Goal: Task Accomplishment & Management: Use online tool/utility

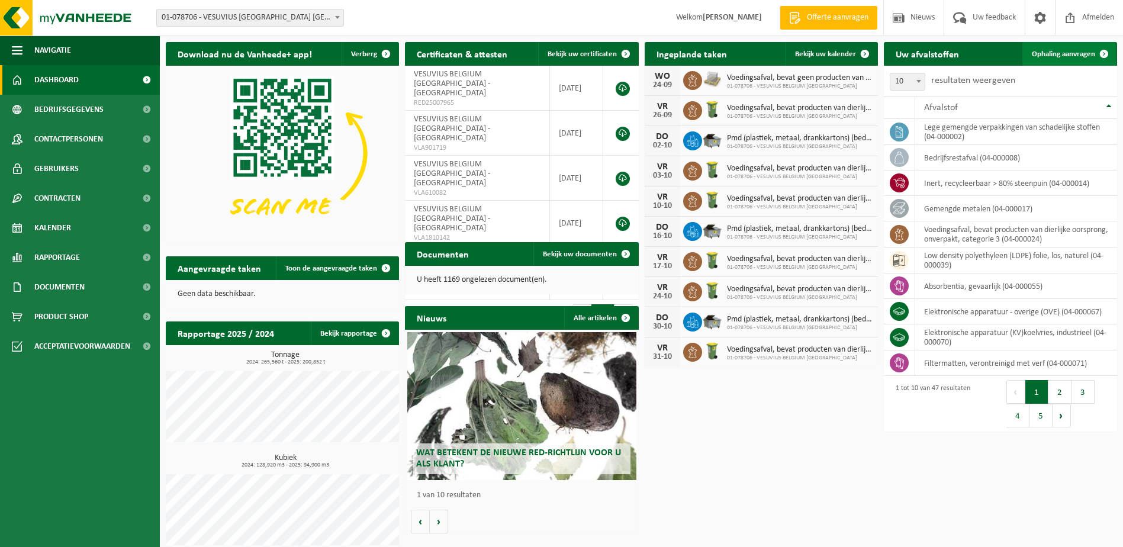
click at [1061, 54] on span "Ophaling aanvragen" at bounding box center [1063, 54] width 63 height 8
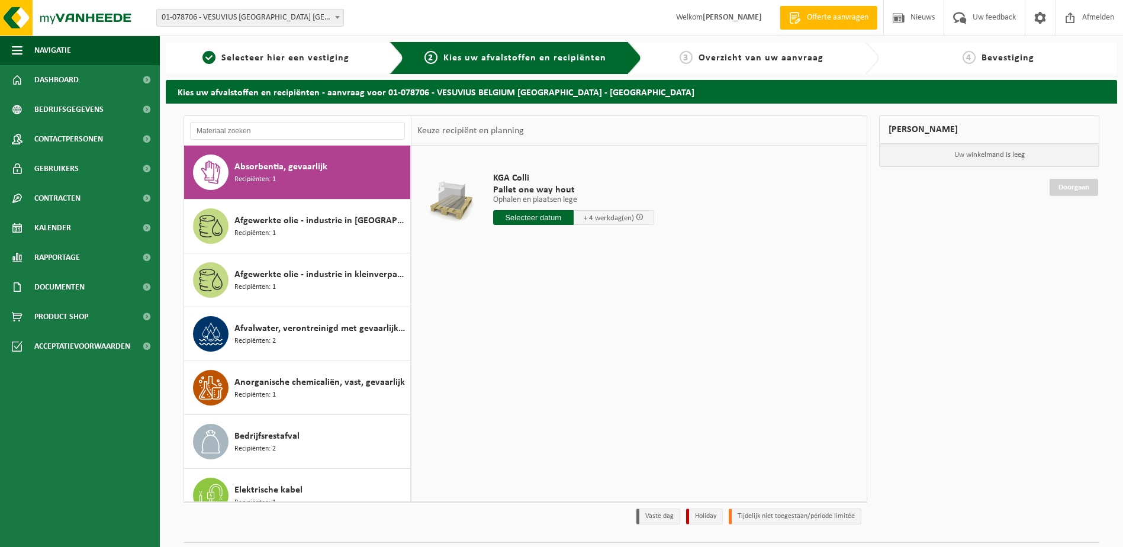
click at [998, 303] on div "Mijn winkelmand Uw winkelmand is leeg Doorgaan" at bounding box center [990, 322] width 232 height 415
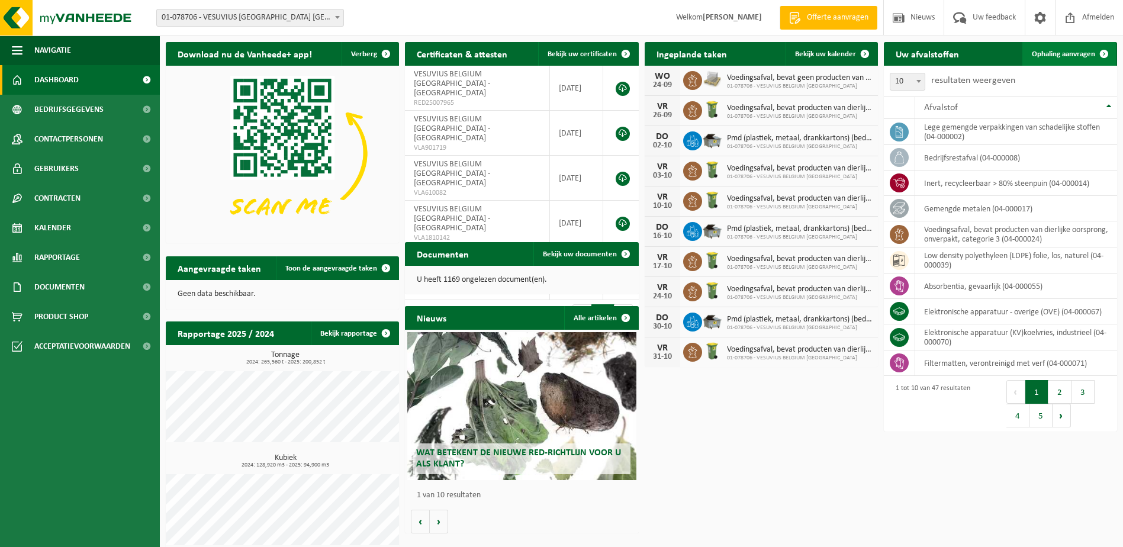
click at [1075, 56] on span "Ophaling aanvragen" at bounding box center [1063, 54] width 63 height 8
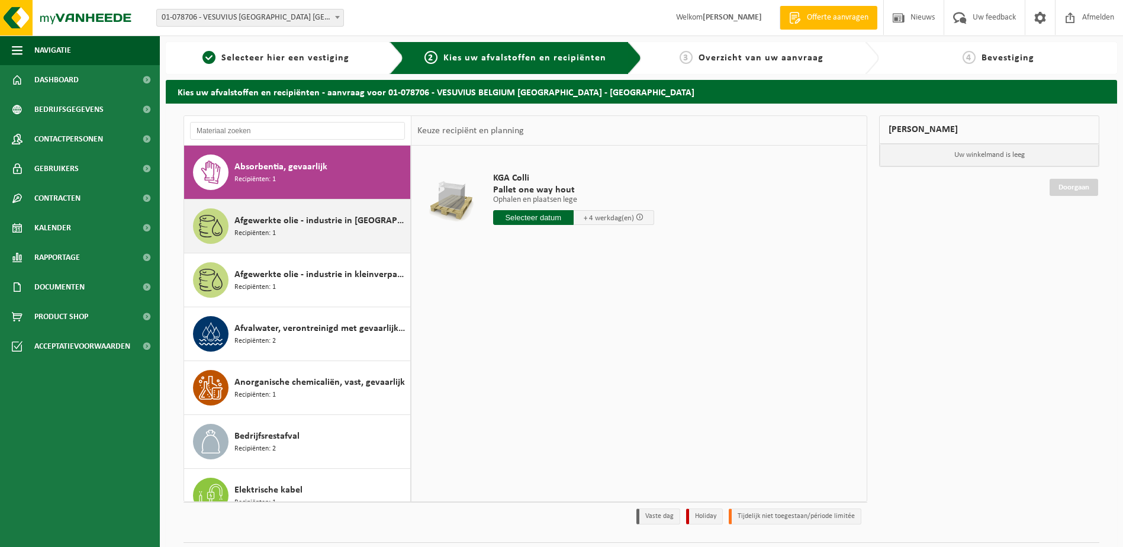
click at [343, 214] on span "Afgewerkte olie - industrie in IBC" at bounding box center [321, 221] width 173 height 14
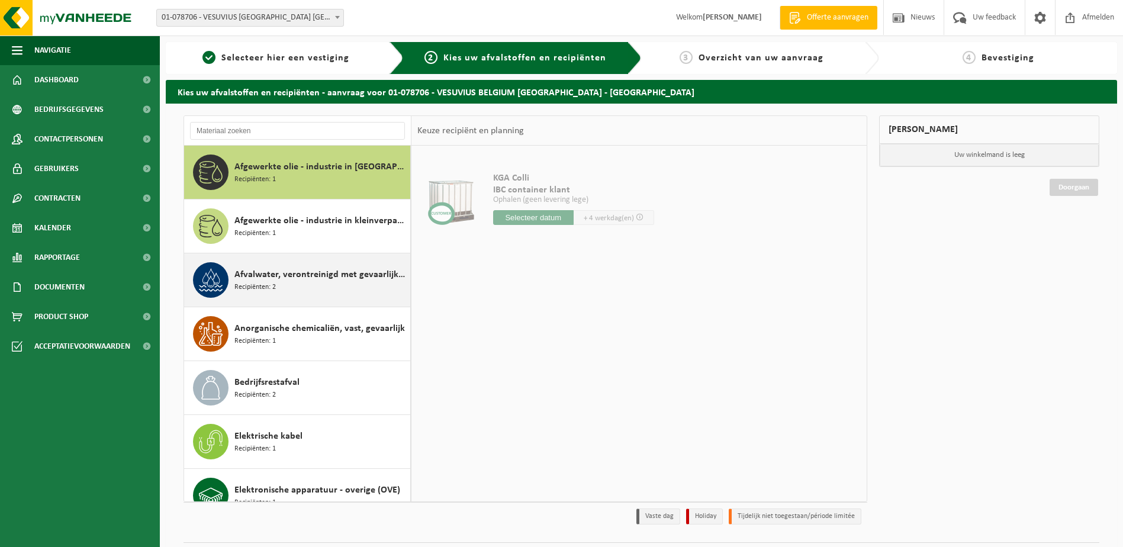
click at [335, 263] on div "Afvalwater, verontreinigd met gevaarlijke producten Recipiënten: 2" at bounding box center [321, 280] width 173 height 36
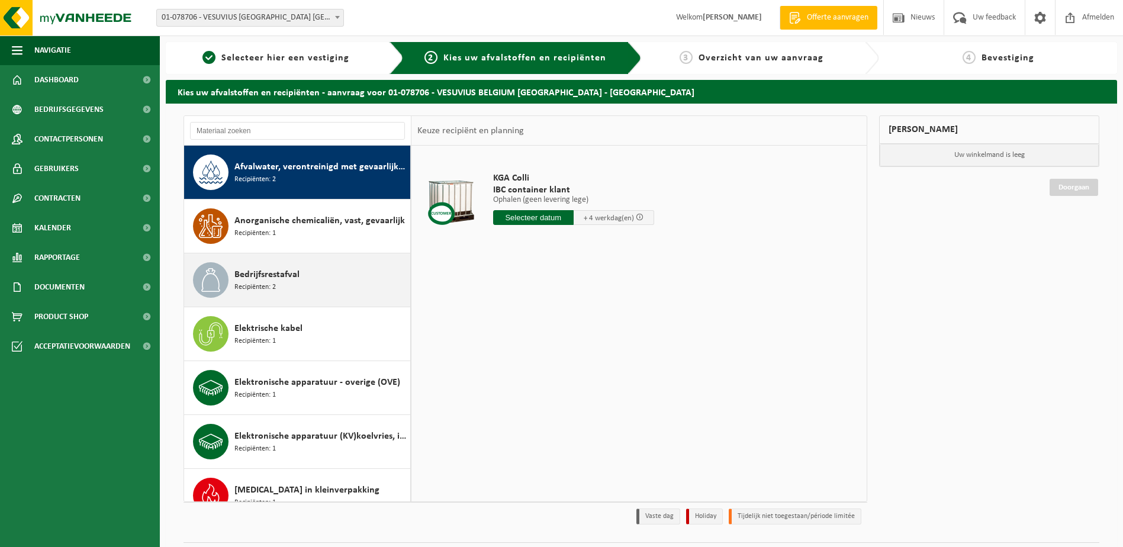
click at [330, 304] on div "Bedrijfsrestafval Recipiënten: 2" at bounding box center [297, 279] width 227 height 53
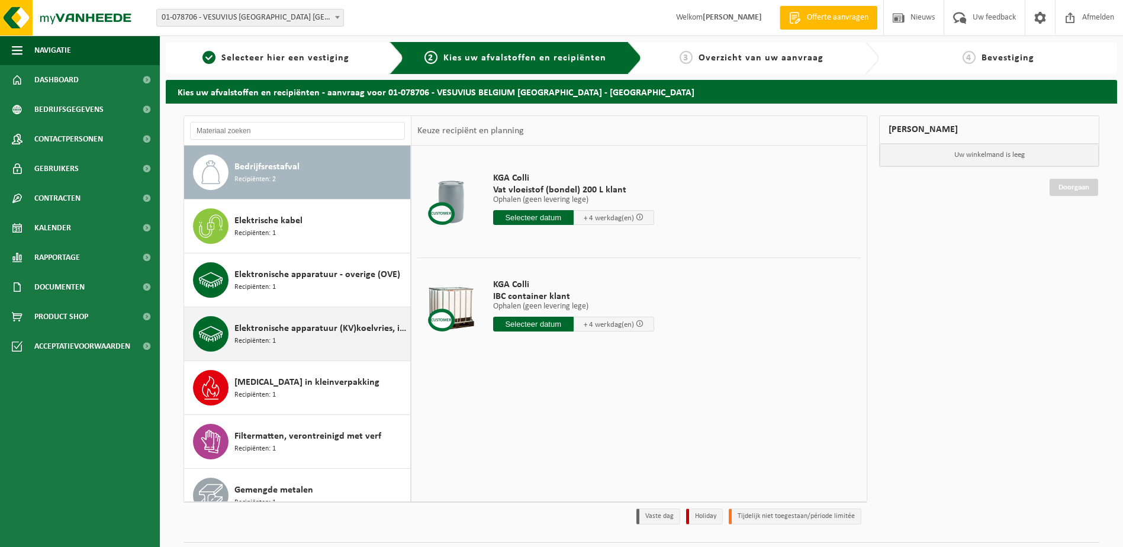
click at [333, 336] on div "Elektronische apparatuur (KV)koelvries, industrieel Recipiënten: 1" at bounding box center [321, 334] width 173 height 36
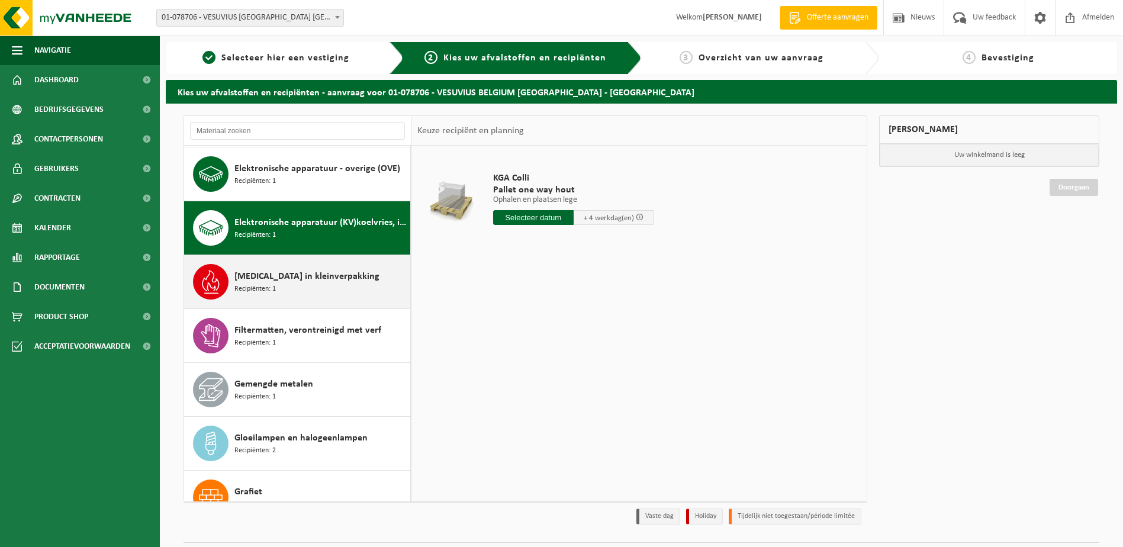
scroll to position [372, 0]
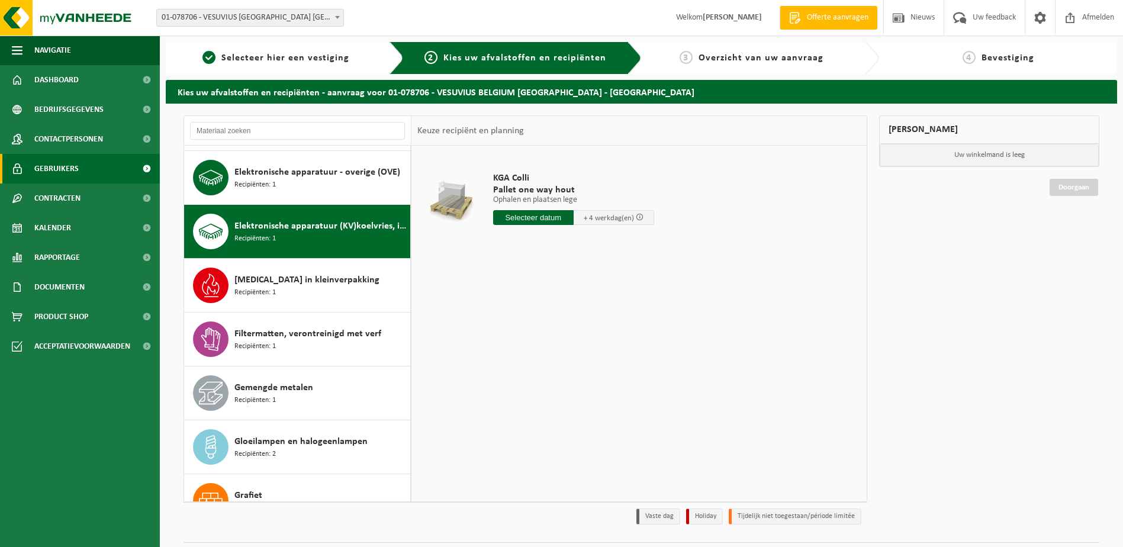
click at [66, 175] on span "Gebruikers" at bounding box center [56, 169] width 44 height 30
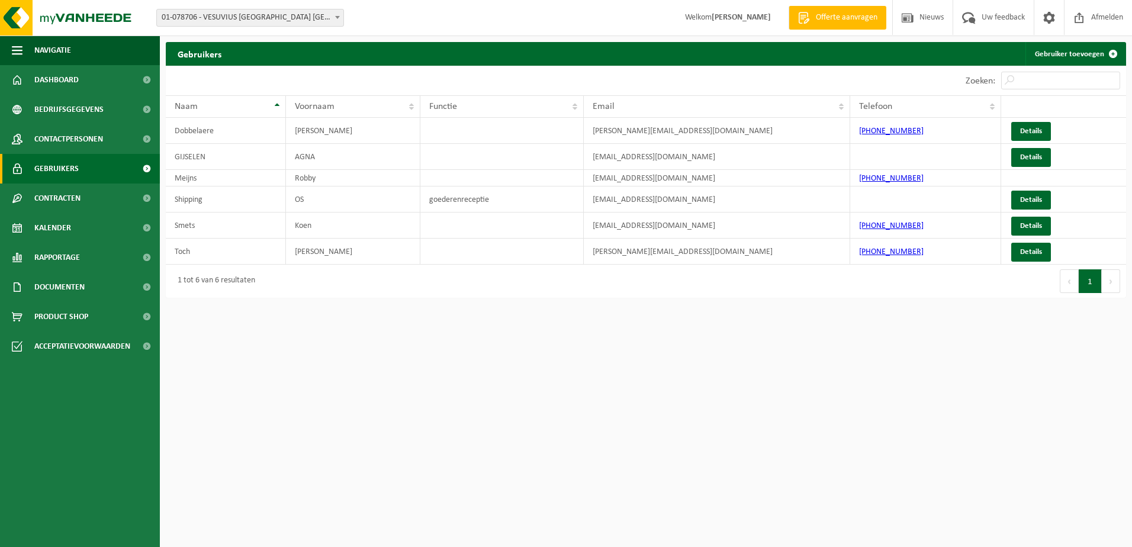
click at [1107, 281] on button "Volgende" at bounding box center [1111, 281] width 18 height 24
click at [488, 375] on html "Vestiging: 01-078706 - VESUVIUS BELGIUM NV - OOSTENDE 01-078706 - VESUVIUS BELG…" at bounding box center [566, 273] width 1132 height 547
click at [846, 384] on html "Vestiging: 01-078706 - VESUVIUS BELGIUM NV - OOSTENDE 01-078706 - VESUVIUS BELG…" at bounding box center [566, 273] width 1132 height 547
click at [60, 55] on span "Navigatie" at bounding box center [52, 51] width 37 height 30
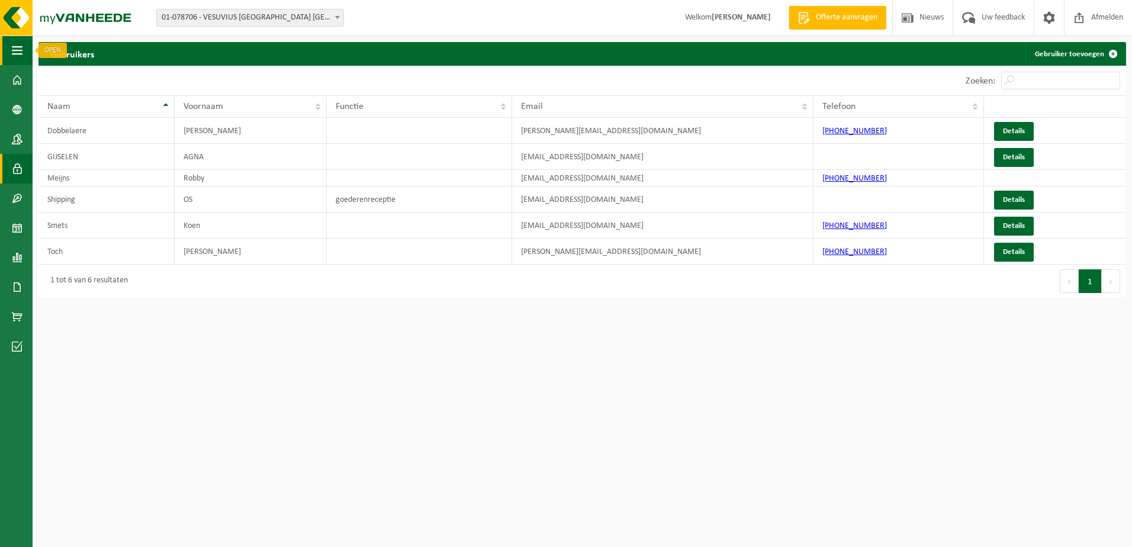
click at [21, 52] on span "button" at bounding box center [17, 51] width 11 height 30
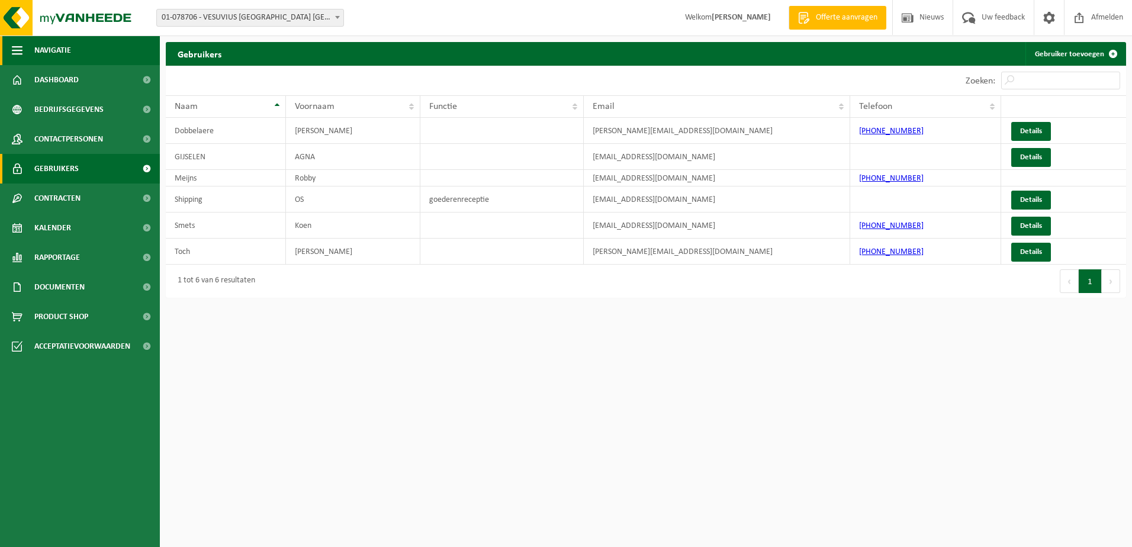
click at [63, 61] on span "Navigatie" at bounding box center [52, 51] width 37 height 30
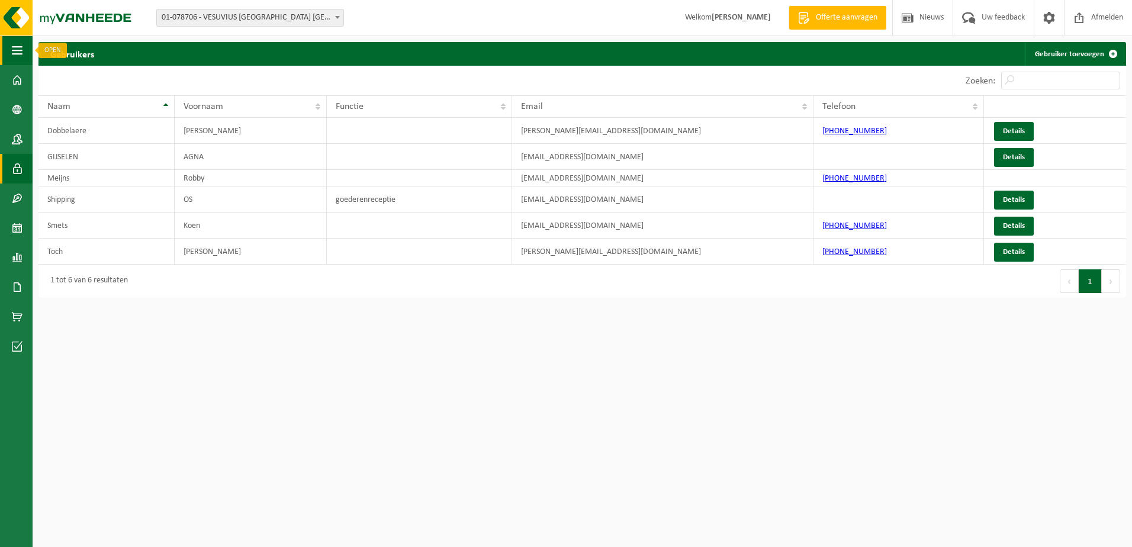
click at [28, 52] on button "Navigatie" at bounding box center [16, 51] width 33 height 30
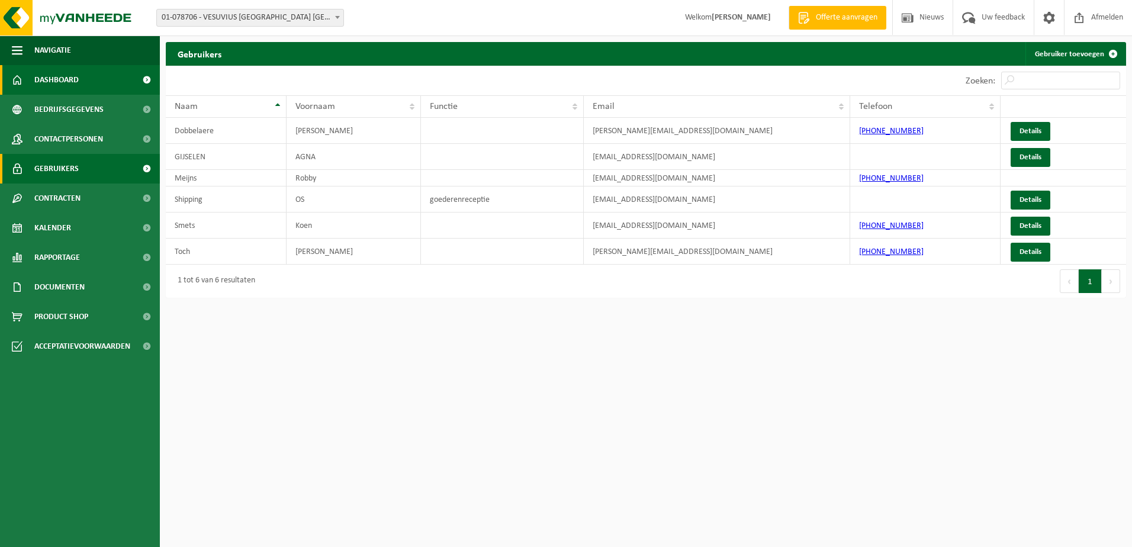
click at [31, 78] on link "Dashboard" at bounding box center [80, 80] width 160 height 30
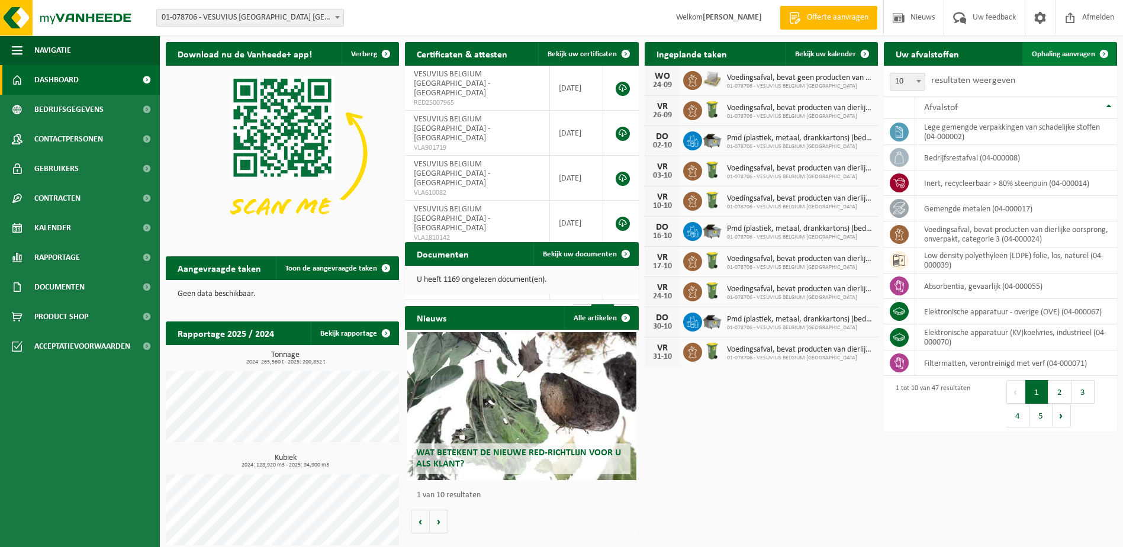
click at [1081, 59] on link "Ophaling aanvragen" at bounding box center [1070, 54] width 94 height 24
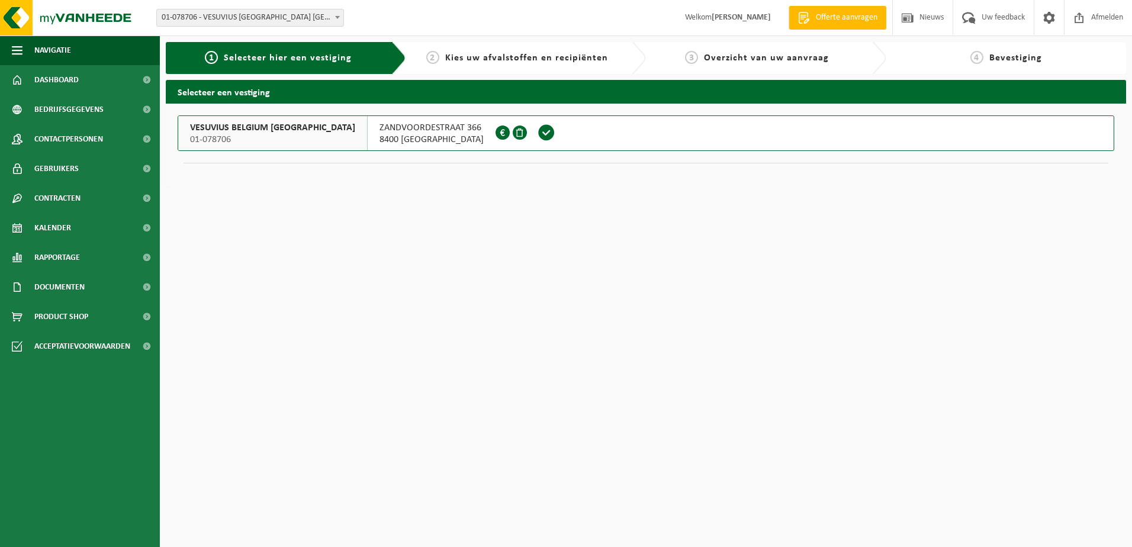
click at [380, 141] on span "8400 OOSTENDE" at bounding box center [432, 140] width 104 height 12
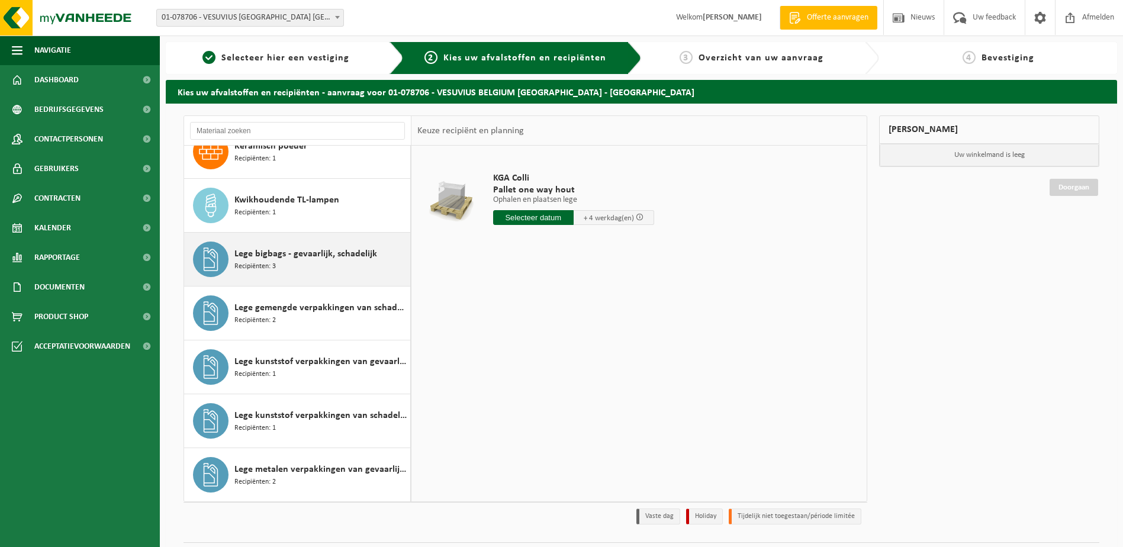
click at [295, 257] on span "Lege bigbags - gevaarlijk, schadelijk" at bounding box center [306, 254] width 143 height 14
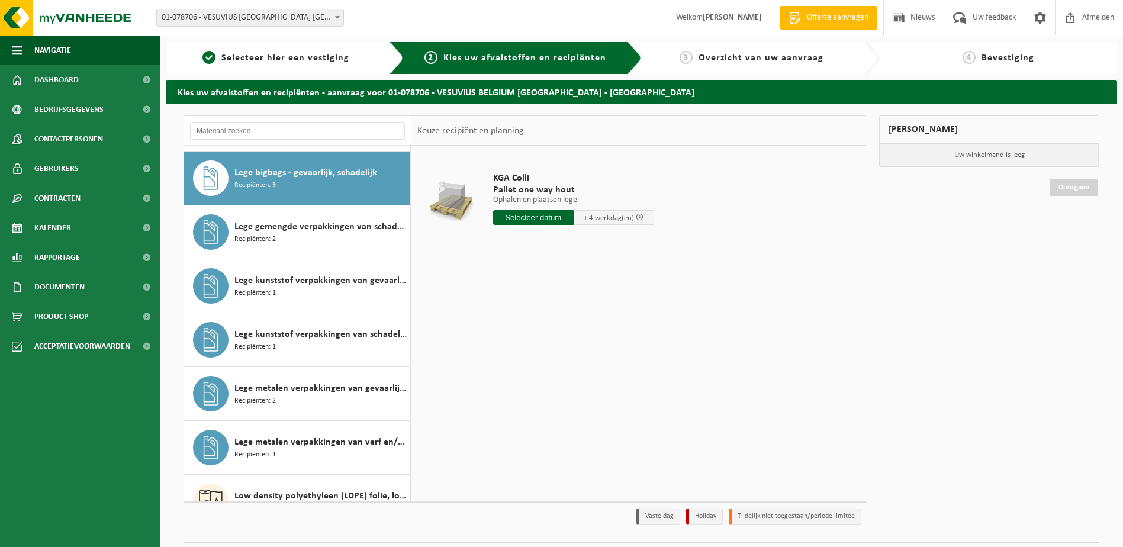
scroll to position [916, 0]
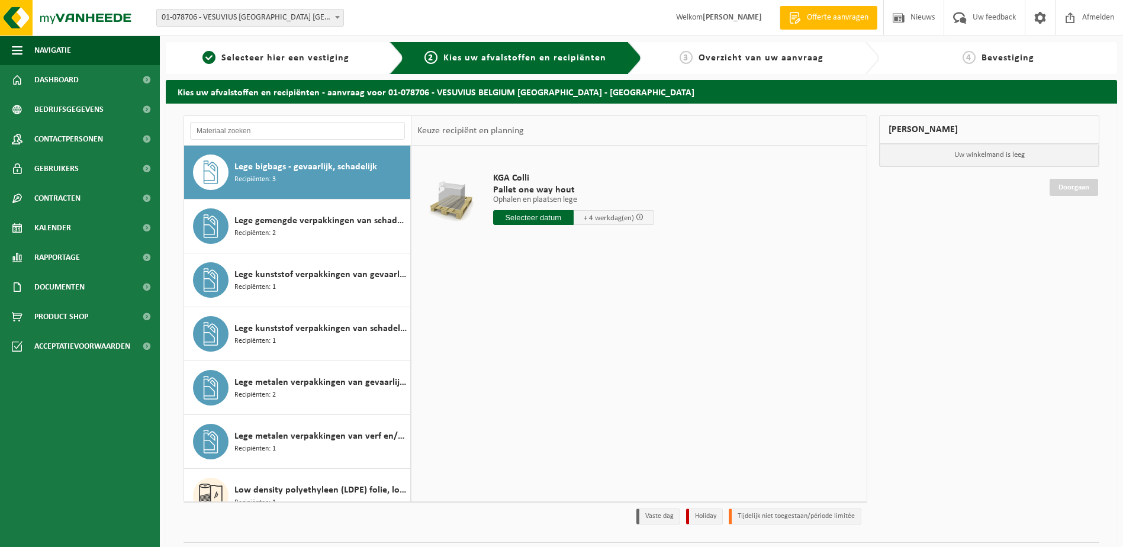
click at [523, 221] on input "text" at bounding box center [533, 217] width 81 height 15
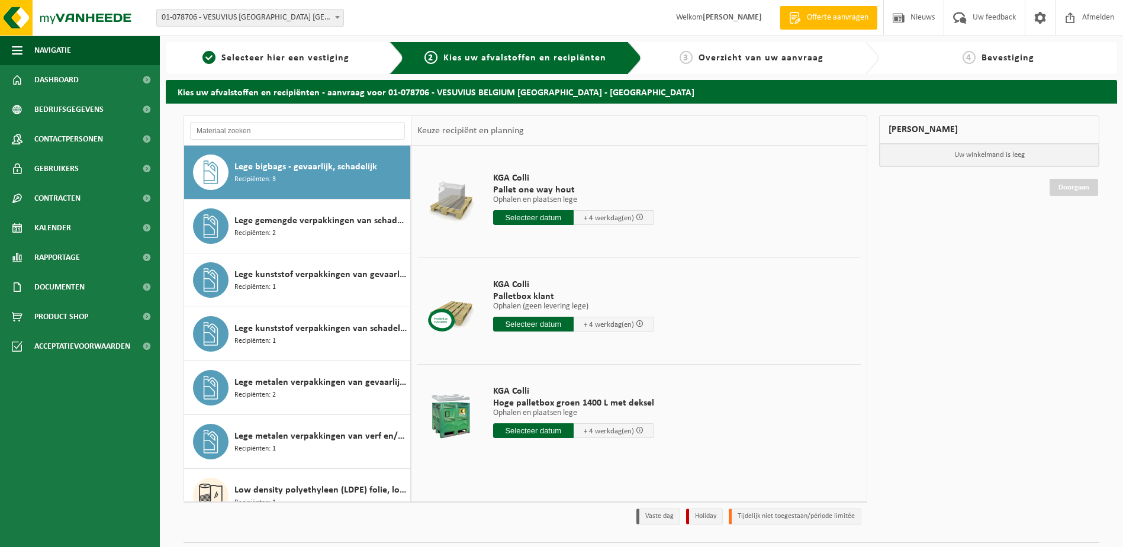
drag, startPoint x: 525, startPoint y: 321, endPoint x: 544, endPoint y: 316, distance: 19.5
click at [524, 322] on input "text" at bounding box center [533, 324] width 81 height 15
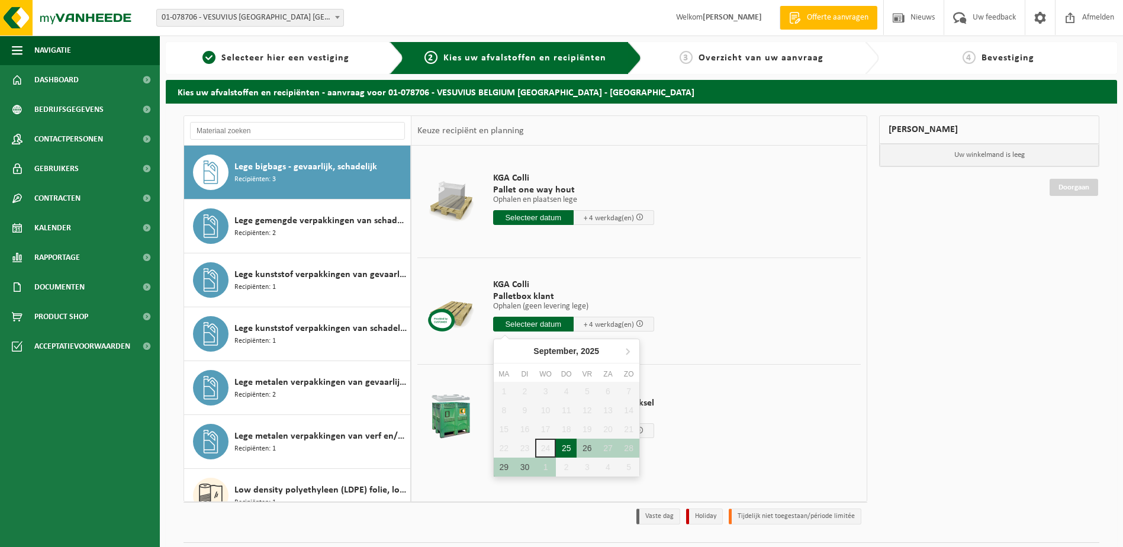
click at [570, 447] on div "25" at bounding box center [566, 448] width 21 height 19
type input "Van 2025-09-25"
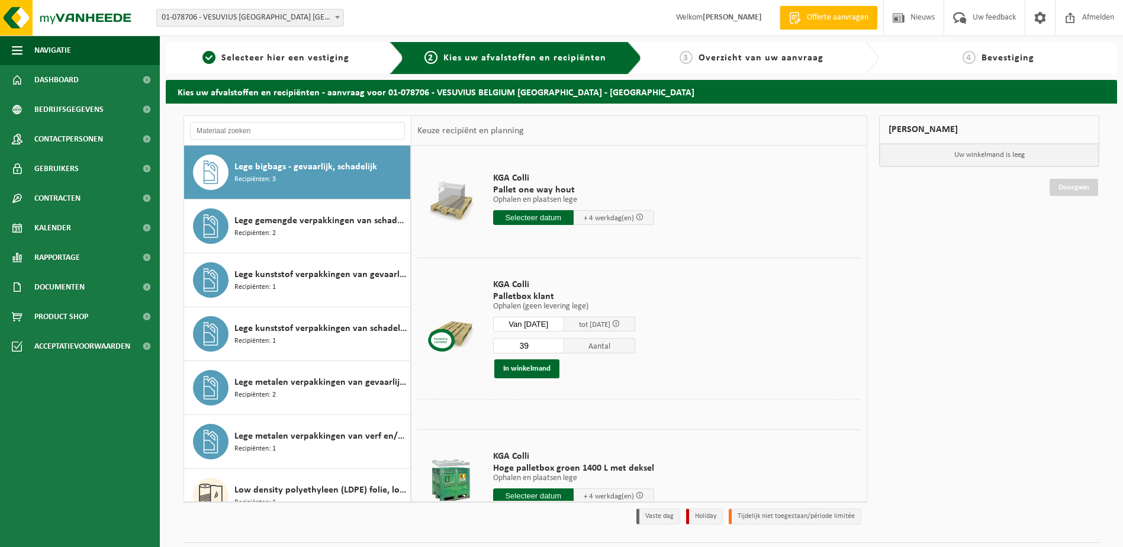
drag, startPoint x: 545, startPoint y: 347, endPoint x: 481, endPoint y: 348, distance: 64.6
click at [484, 352] on td "KGA Colli Palletbox klant Ophalen (geen levering lege) Ophalen (geen levering l…" at bounding box center [672, 329] width 377 height 142
type input "4"
click at [531, 374] on button "In winkelmand" at bounding box center [527, 368] width 65 height 19
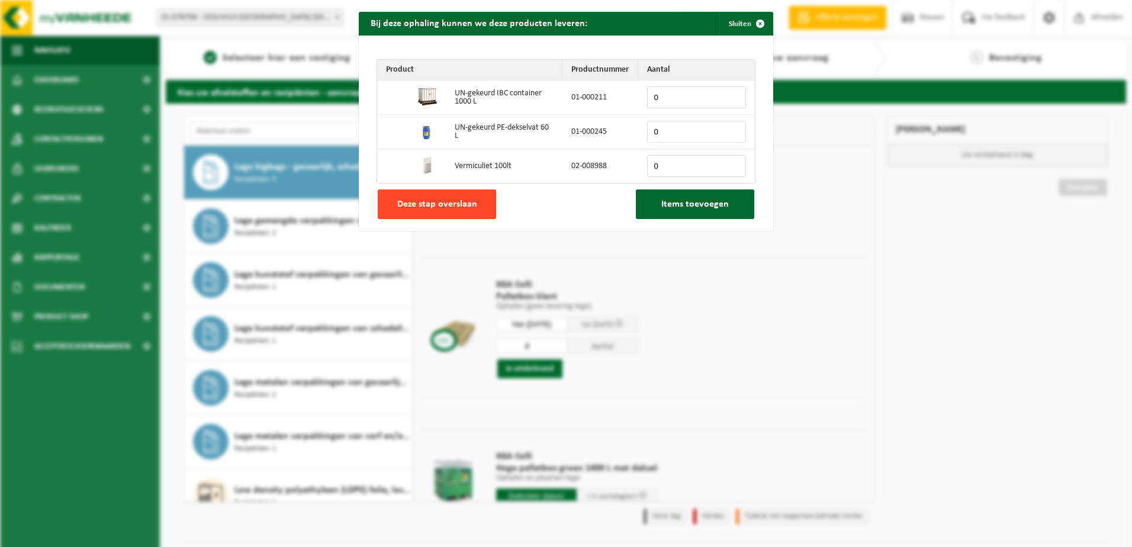
click at [461, 209] on span "Deze stap overslaan" at bounding box center [437, 204] width 80 height 9
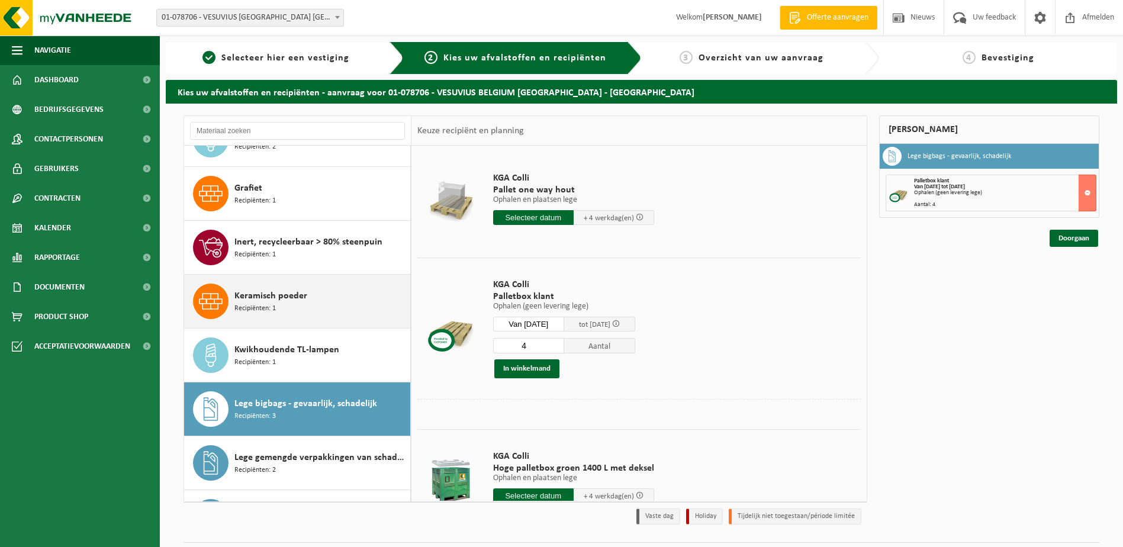
click at [303, 308] on div "Keramisch poeder Recipiënten: 1" at bounding box center [321, 302] width 173 height 36
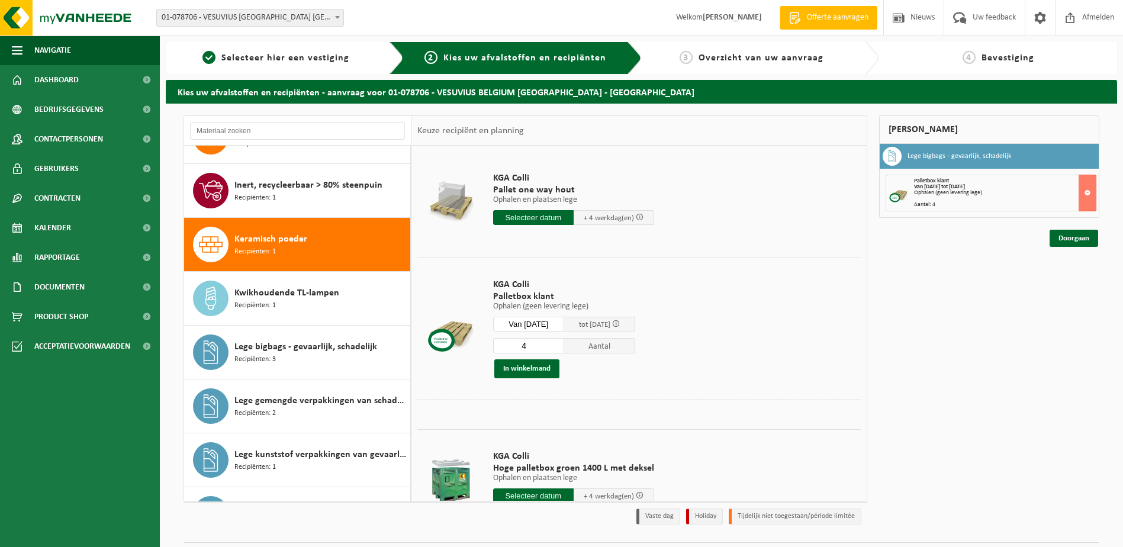
scroll to position [808, 0]
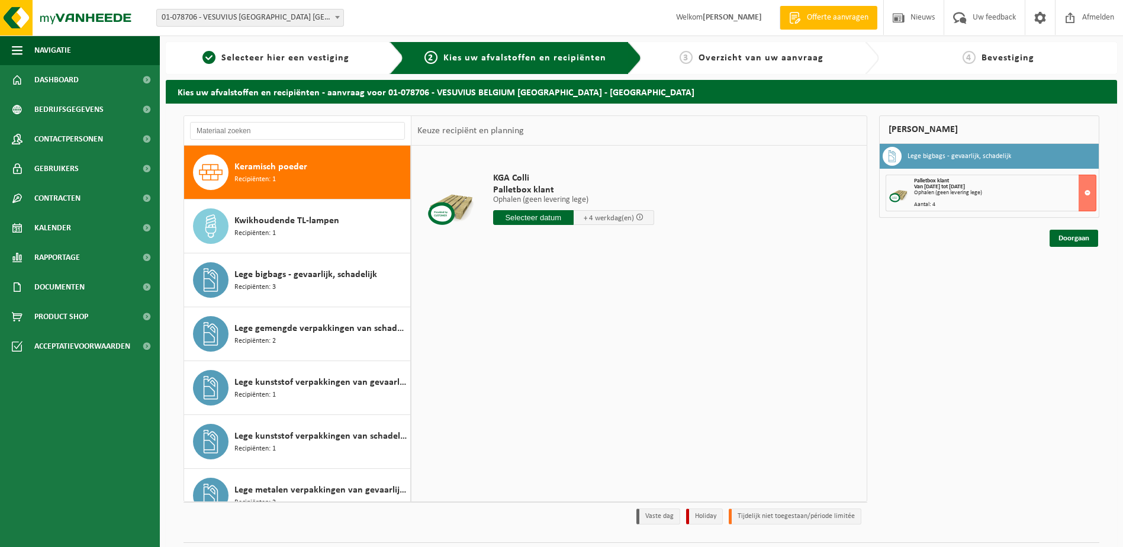
click at [541, 221] on input "text" at bounding box center [533, 217] width 81 height 15
click at [570, 340] on div "25" at bounding box center [566, 341] width 21 height 19
type input "Van 2025-09-25"
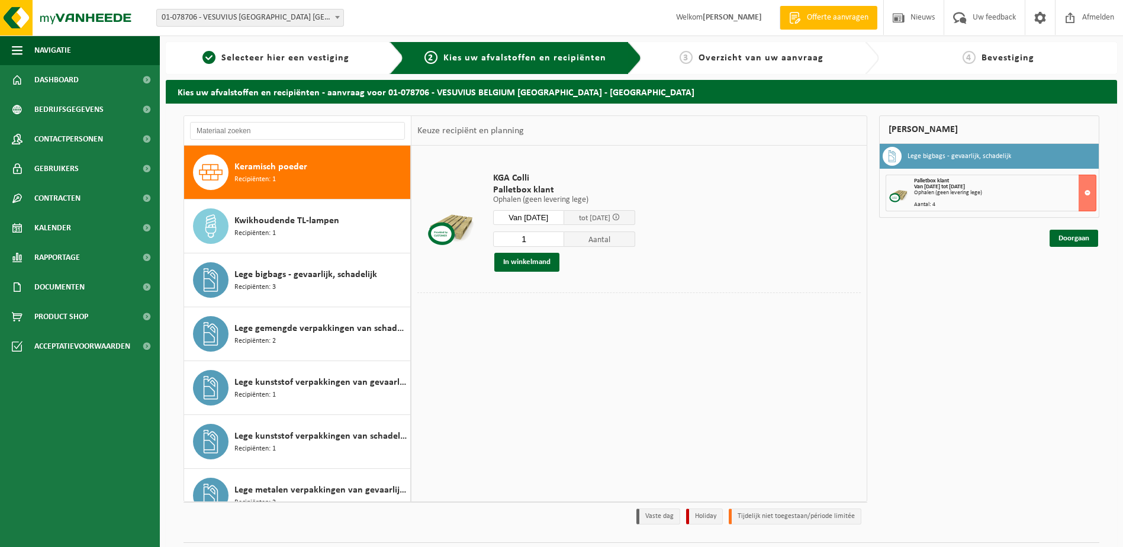
drag, startPoint x: 550, startPoint y: 242, endPoint x: 485, endPoint y: 240, distance: 65.2
click at [490, 242] on div "KGA Colli Palletbox klant Ophalen (geen levering lege) Ophalen (geen levering l…" at bounding box center [564, 221] width 154 height 123
type input "15"
click at [517, 260] on button "In winkelmand" at bounding box center [527, 262] width 65 height 19
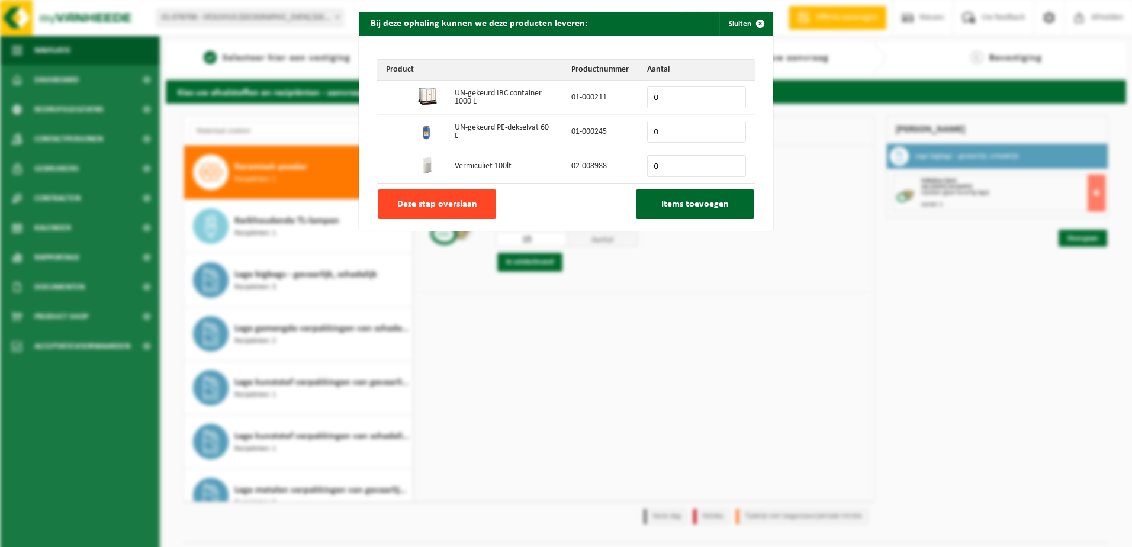
click at [428, 205] on span "Deze stap overslaan" at bounding box center [437, 204] width 80 height 9
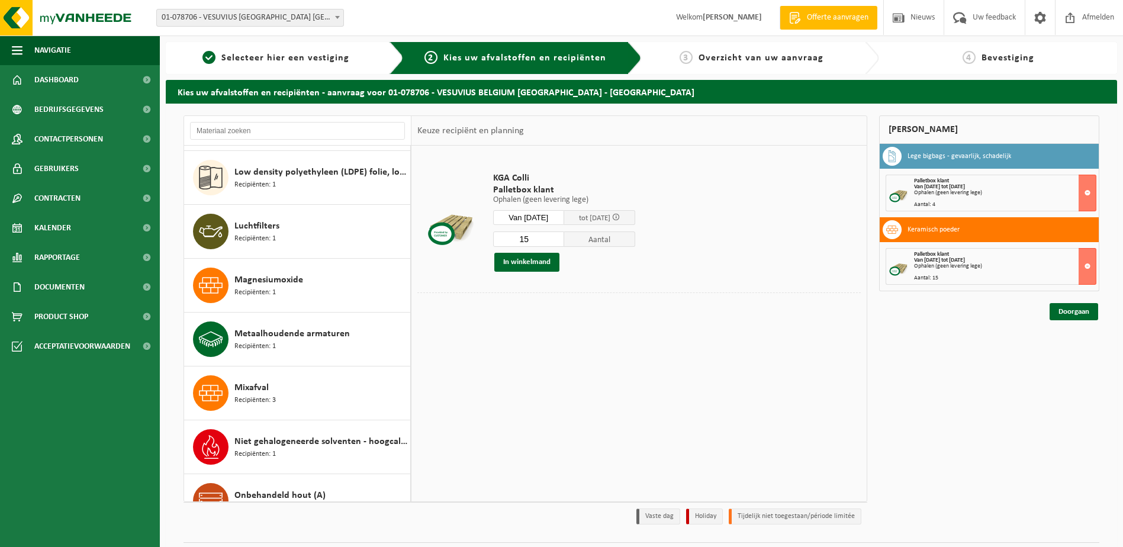
scroll to position [1341, 0]
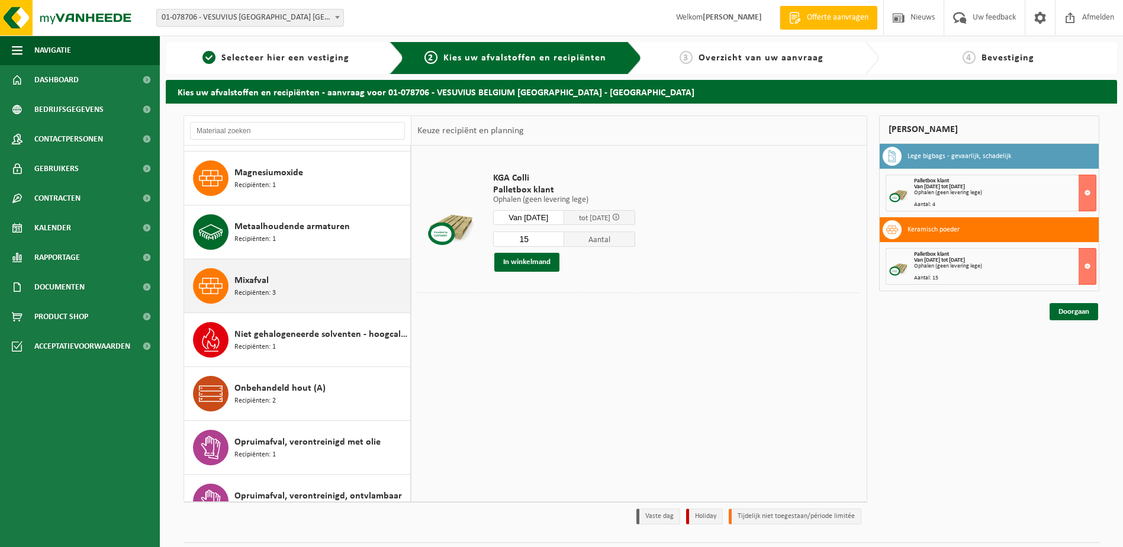
click at [266, 280] on span "Mixafval" at bounding box center [252, 281] width 34 height 14
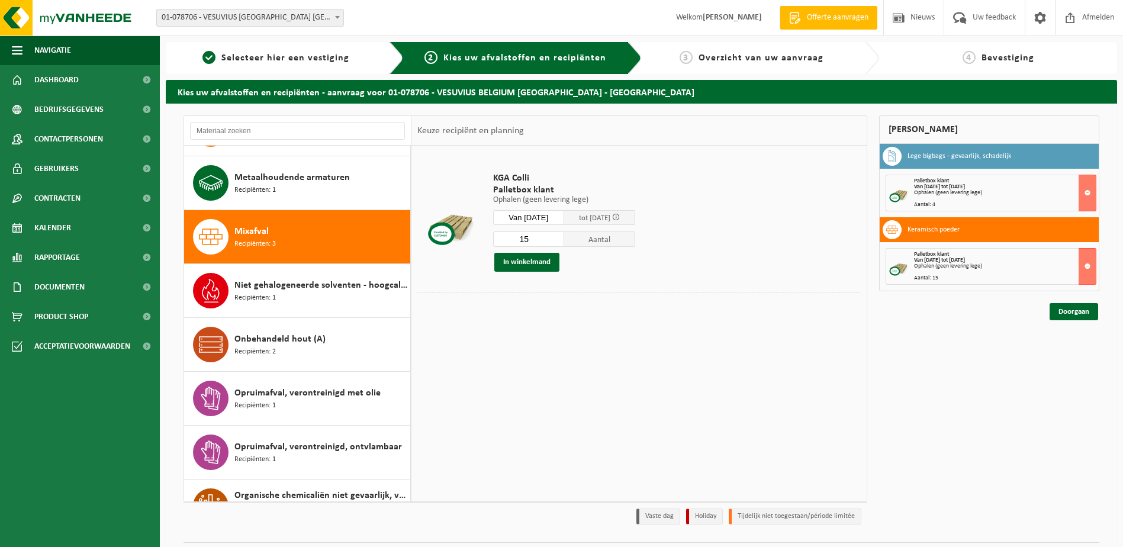
scroll to position [1455, 0]
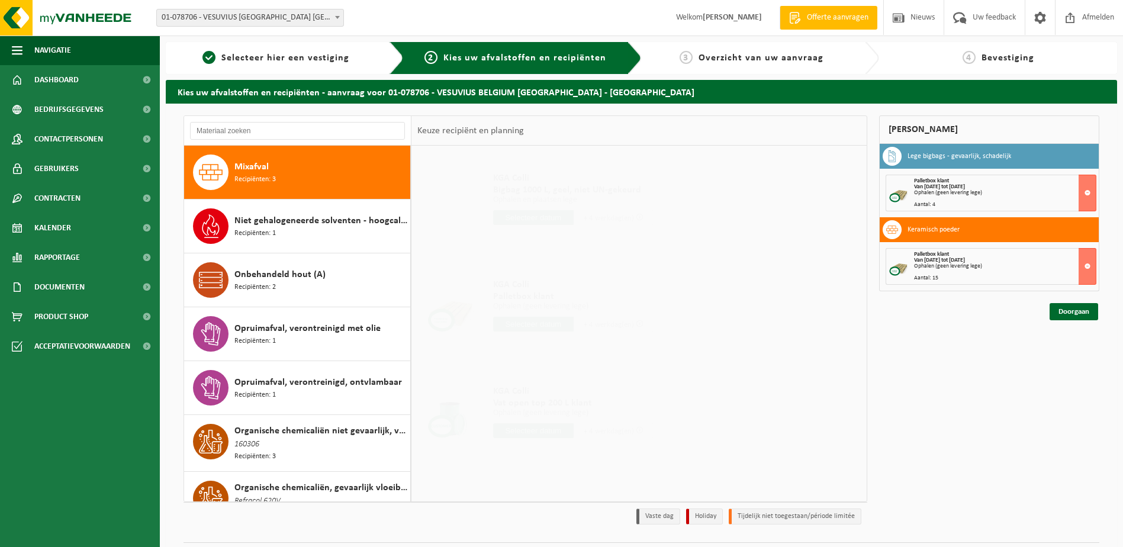
drag, startPoint x: 541, startPoint y: 238, endPoint x: 436, endPoint y: 238, distance: 105.4
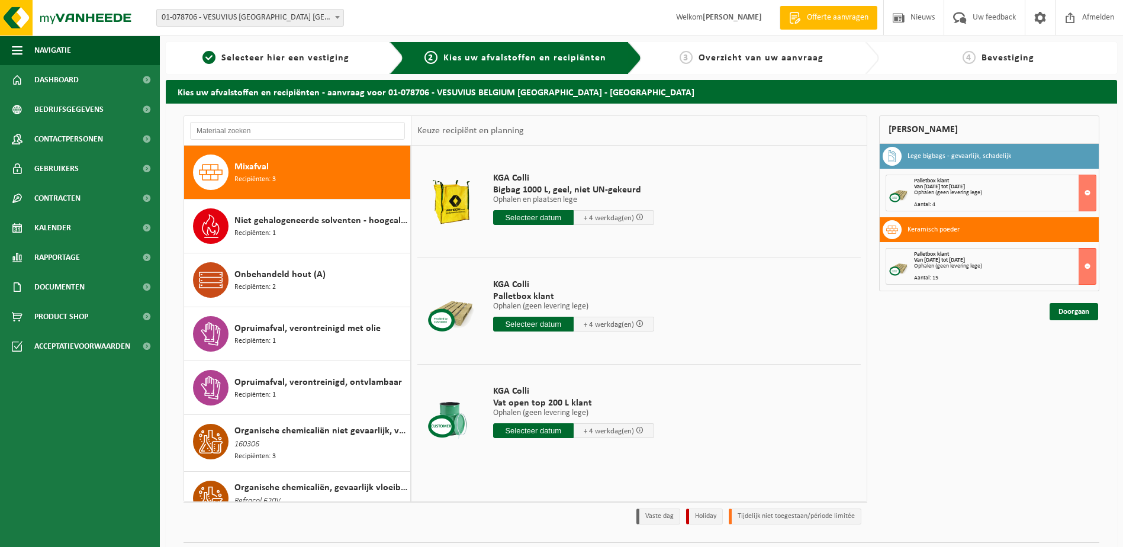
click at [518, 328] on input "text" at bounding box center [533, 324] width 81 height 15
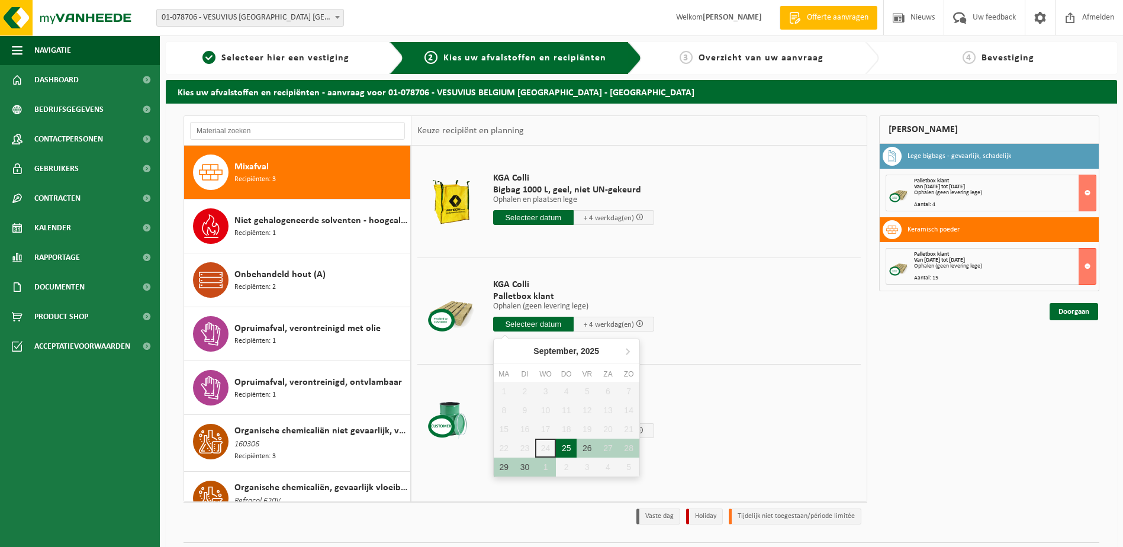
click at [573, 449] on div "25" at bounding box center [566, 448] width 21 height 19
type input "Van 2025-09-25"
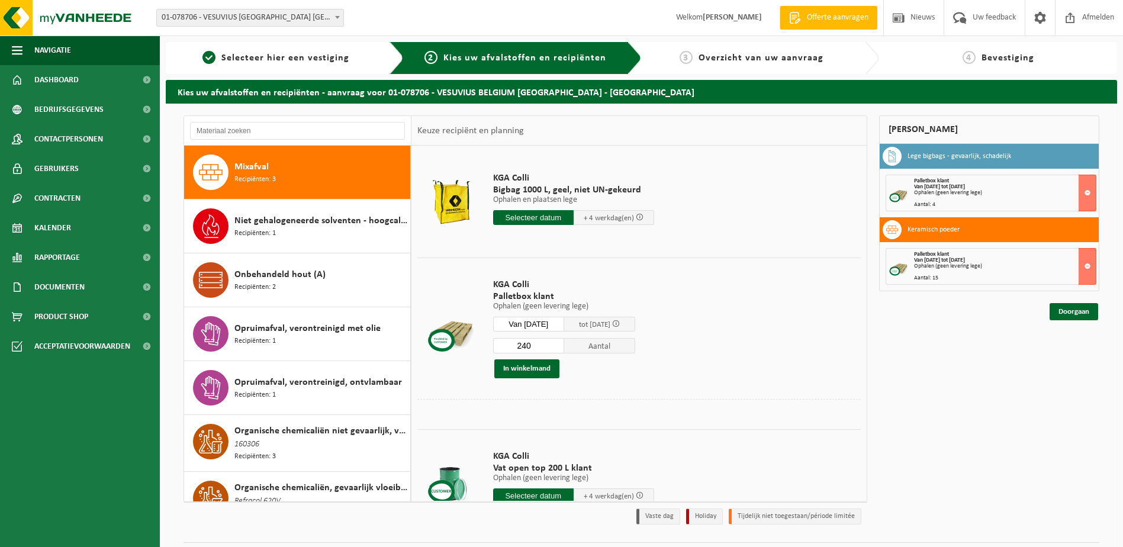
drag, startPoint x: 549, startPoint y: 349, endPoint x: 406, endPoint y: 348, distance: 143.3
click at [413, 348] on table "KGA Colli Bigbag 1000 L, geel, niet UN-gekeurd Ophalen en plaatsen lege Ophalen…" at bounding box center [639, 344] width 455 height 396
type input "7"
click at [512, 371] on button "In winkelmand" at bounding box center [527, 368] width 65 height 19
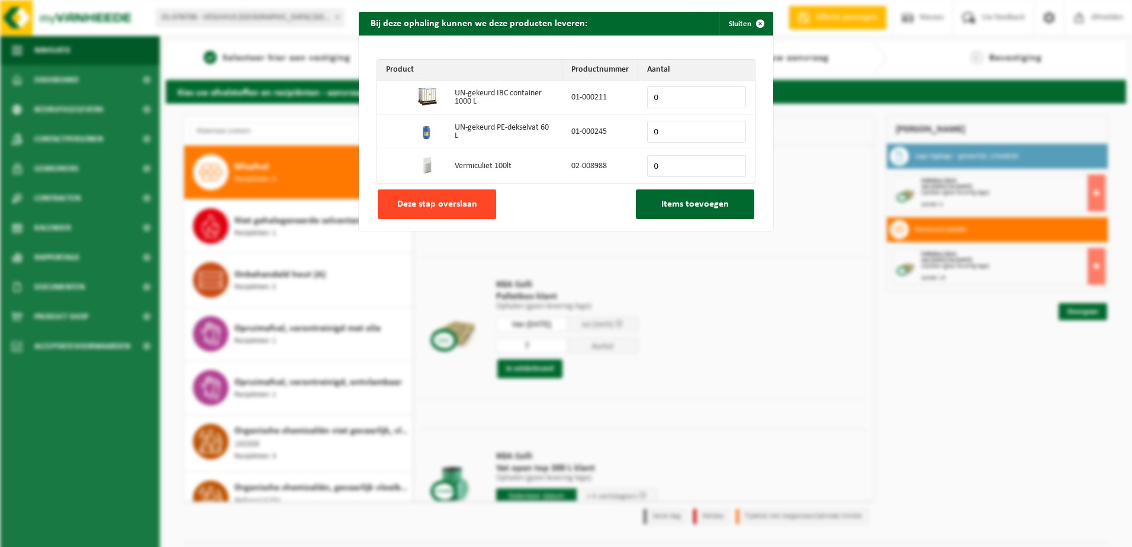
click at [448, 205] on span "Deze stap overslaan" at bounding box center [437, 204] width 80 height 9
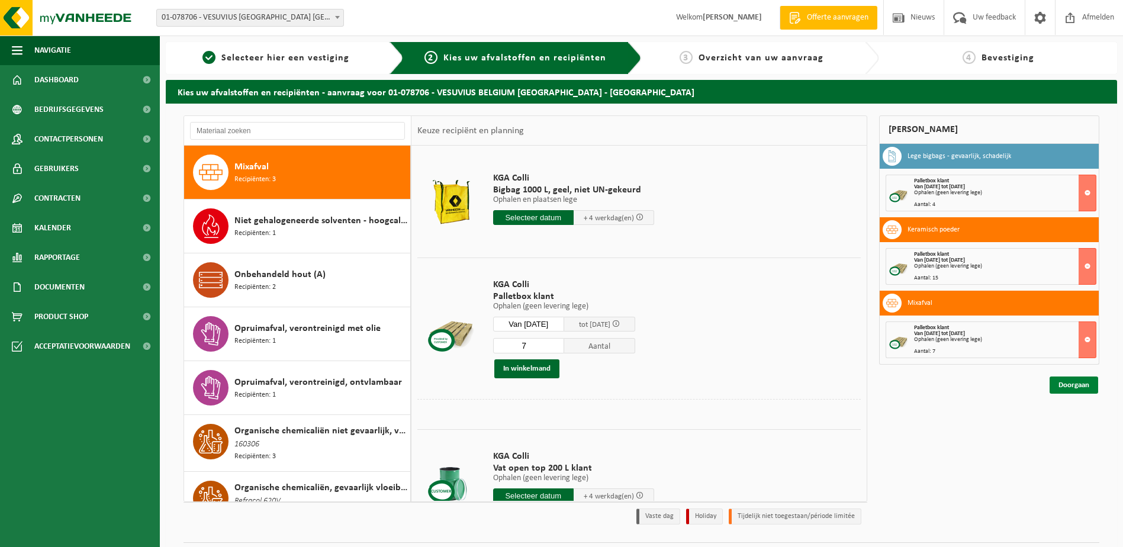
click at [1090, 383] on link "Doorgaan" at bounding box center [1074, 385] width 49 height 17
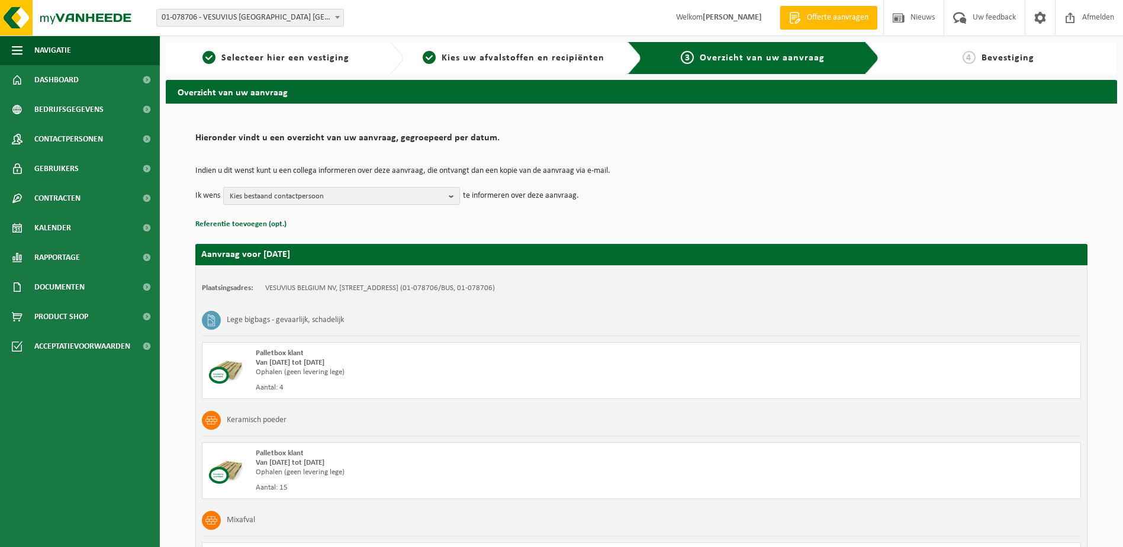
click at [445, 195] on button "Kies bestaand contactpersoon" at bounding box center [341, 196] width 237 height 18
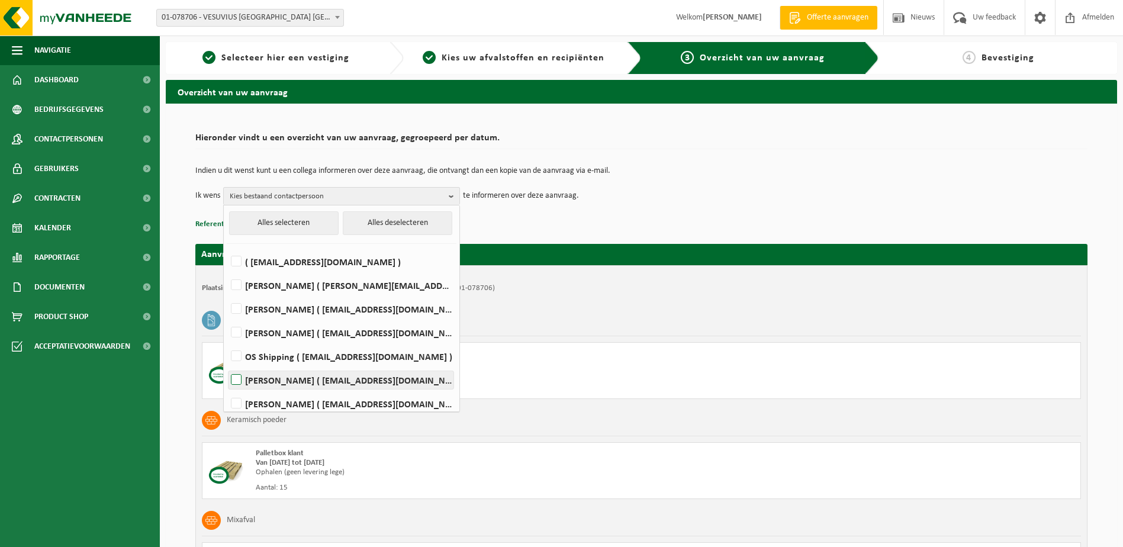
click at [236, 381] on label "Koen Smets ( koen.smets@vesuvius.com )" at bounding box center [341, 380] width 225 height 18
click at [227, 365] on input "Koen Smets ( koen.smets@vesuvius.com )" at bounding box center [226, 365] width 1 height 1
checkbox input "true"
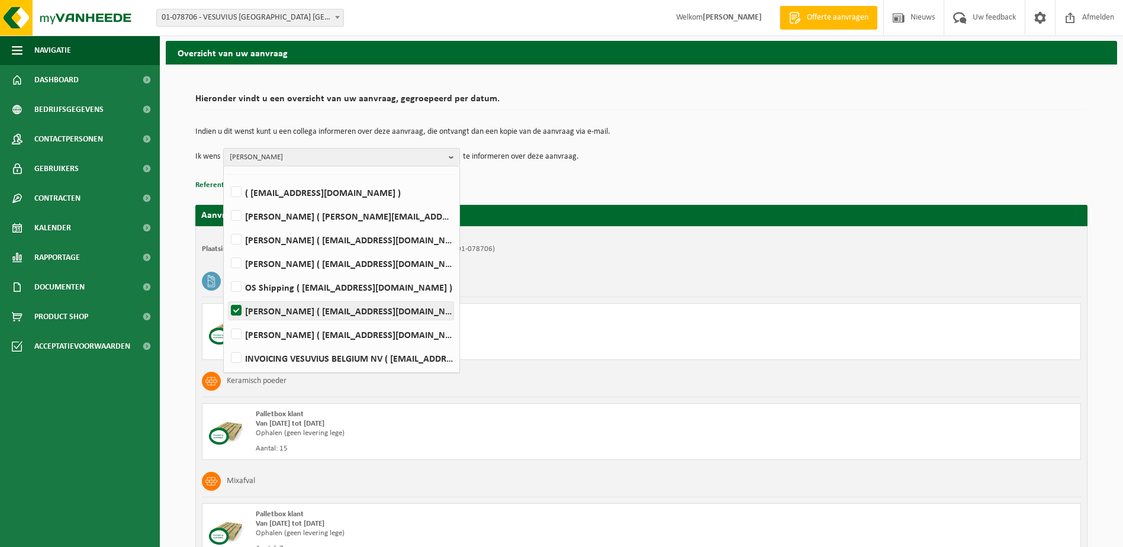
scroll to position [59, 0]
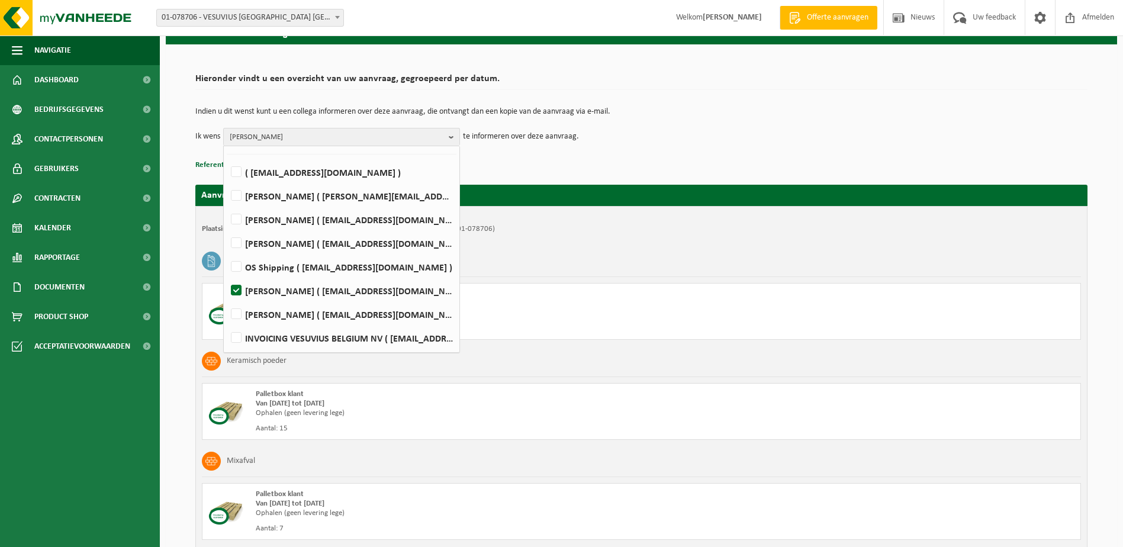
click at [735, 262] on div "Lege bigbags - gevaarlijk, schadelijk" at bounding box center [641, 261] width 879 height 31
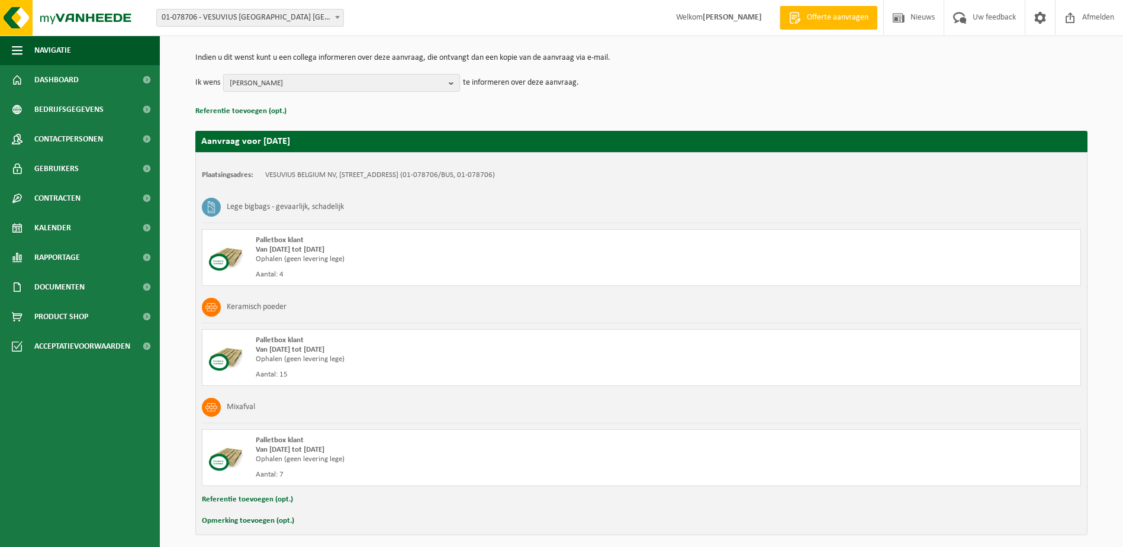
scroll to position [161, 0]
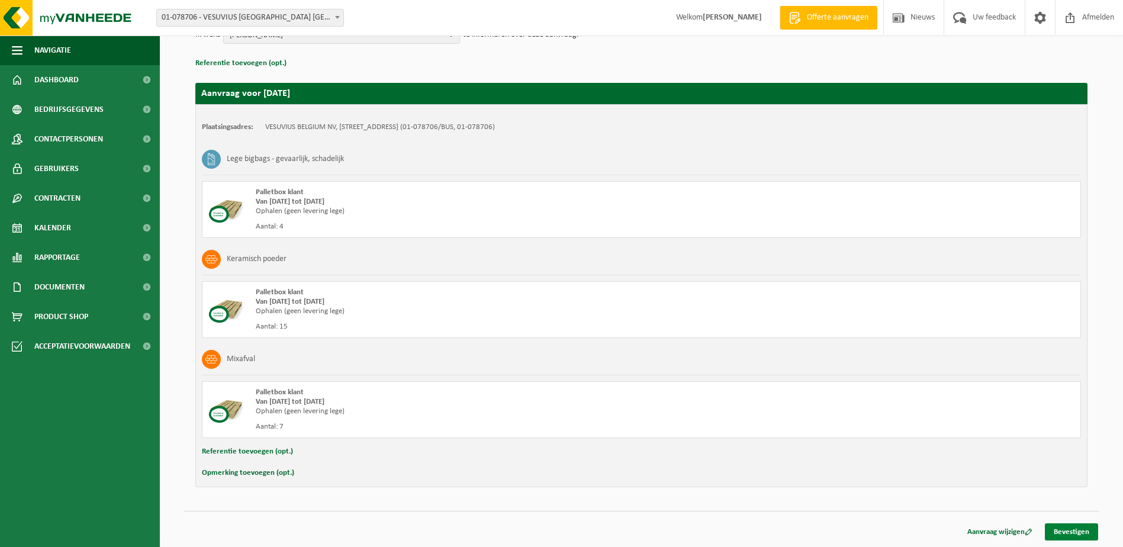
click at [1074, 525] on link "Bevestigen" at bounding box center [1071, 532] width 53 height 17
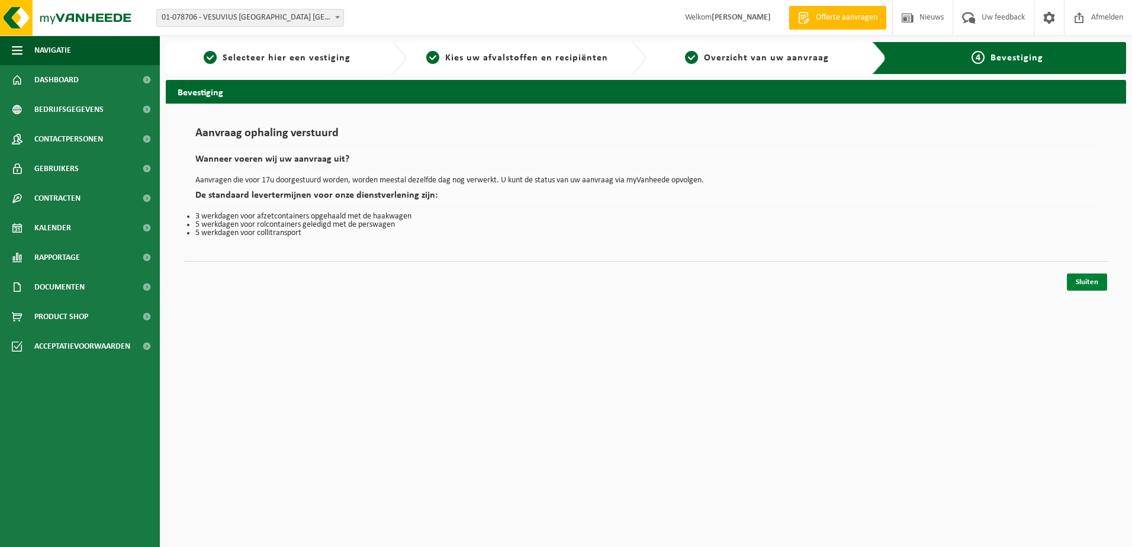
click at [1084, 282] on link "Sluiten" at bounding box center [1087, 282] width 40 height 17
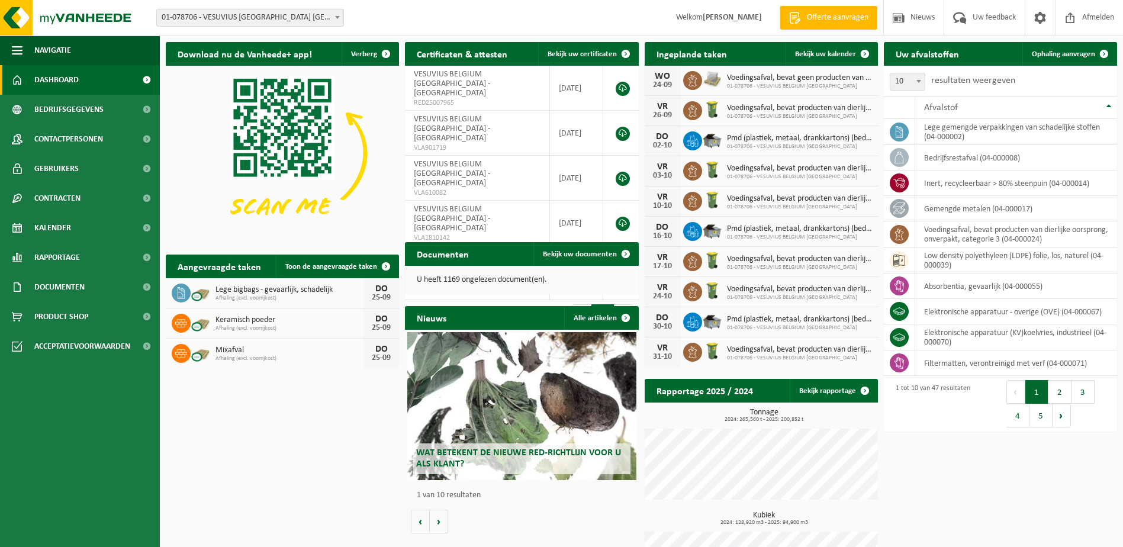
click at [1026, 480] on div "Download nu de Vanheede+ app! Verberg Certificaten & attesten Bekijk uw certifi…" at bounding box center [642, 325] width 958 height 579
